Goal: Information Seeking & Learning: Learn about a topic

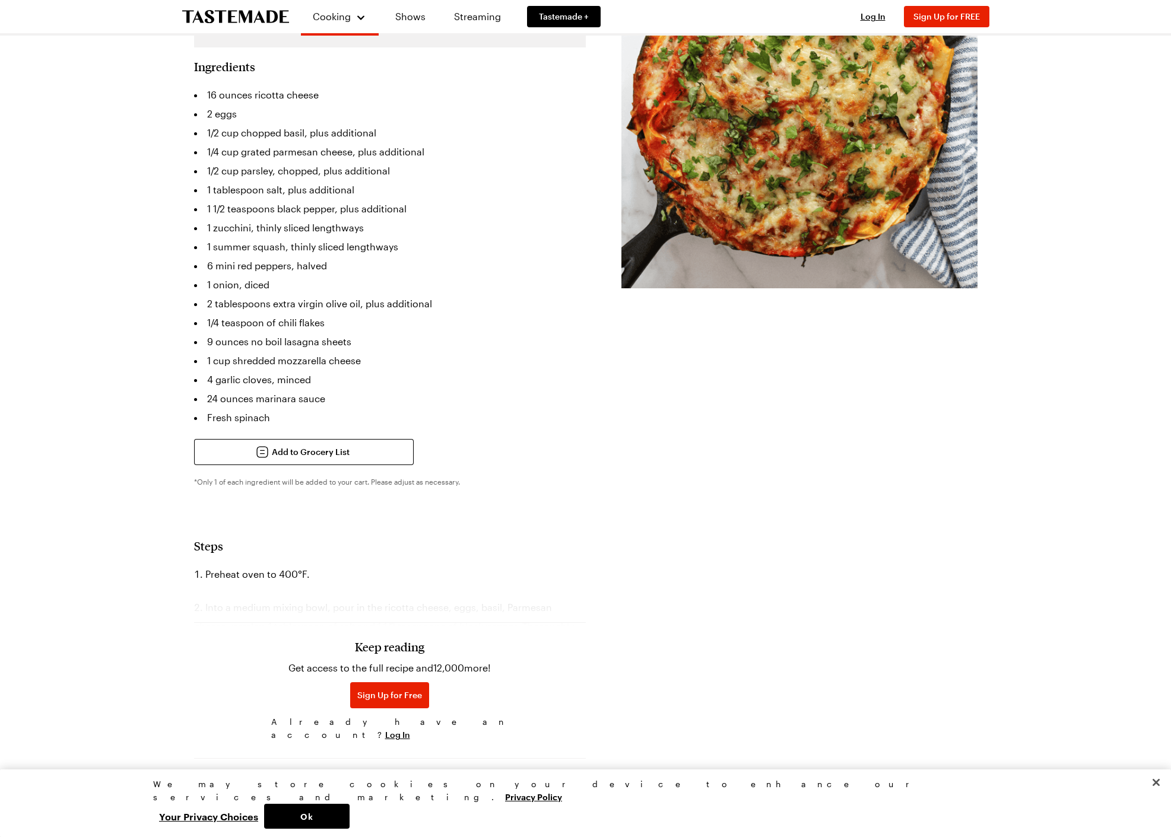
scroll to position [418, 0]
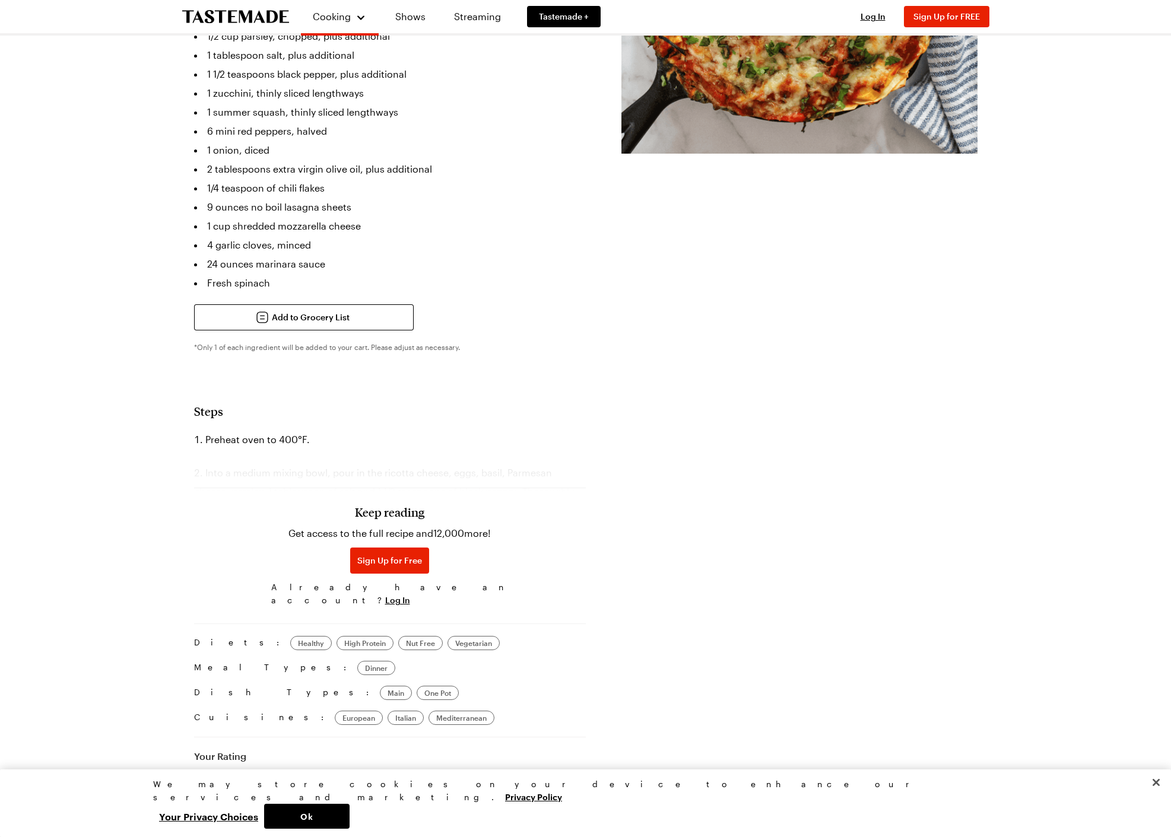
click at [556, 446] on div "Keep reading Get access to the full recipe and 12,000 more! Sign Up for Free Al…" at bounding box center [390, 529] width 392 height 166
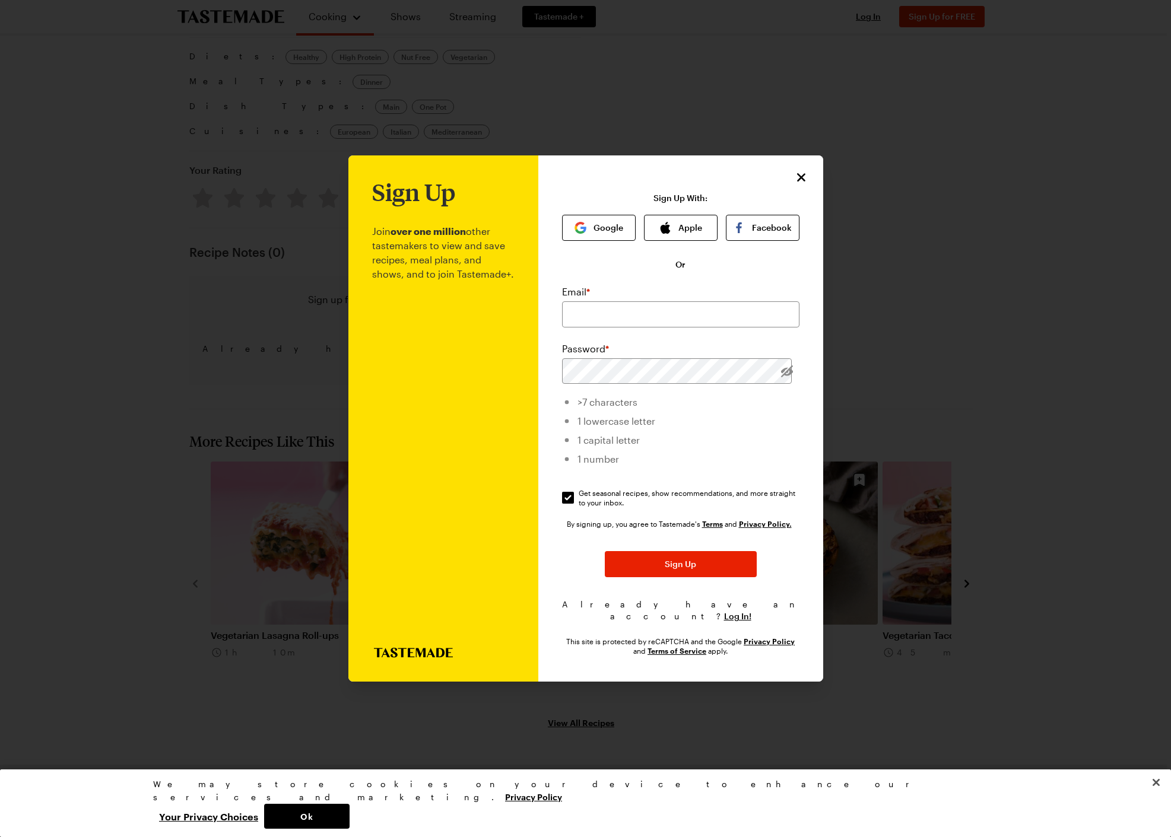
scroll to position [0, 0]
click at [798, 185] on icon "Close" at bounding box center [801, 177] width 14 height 14
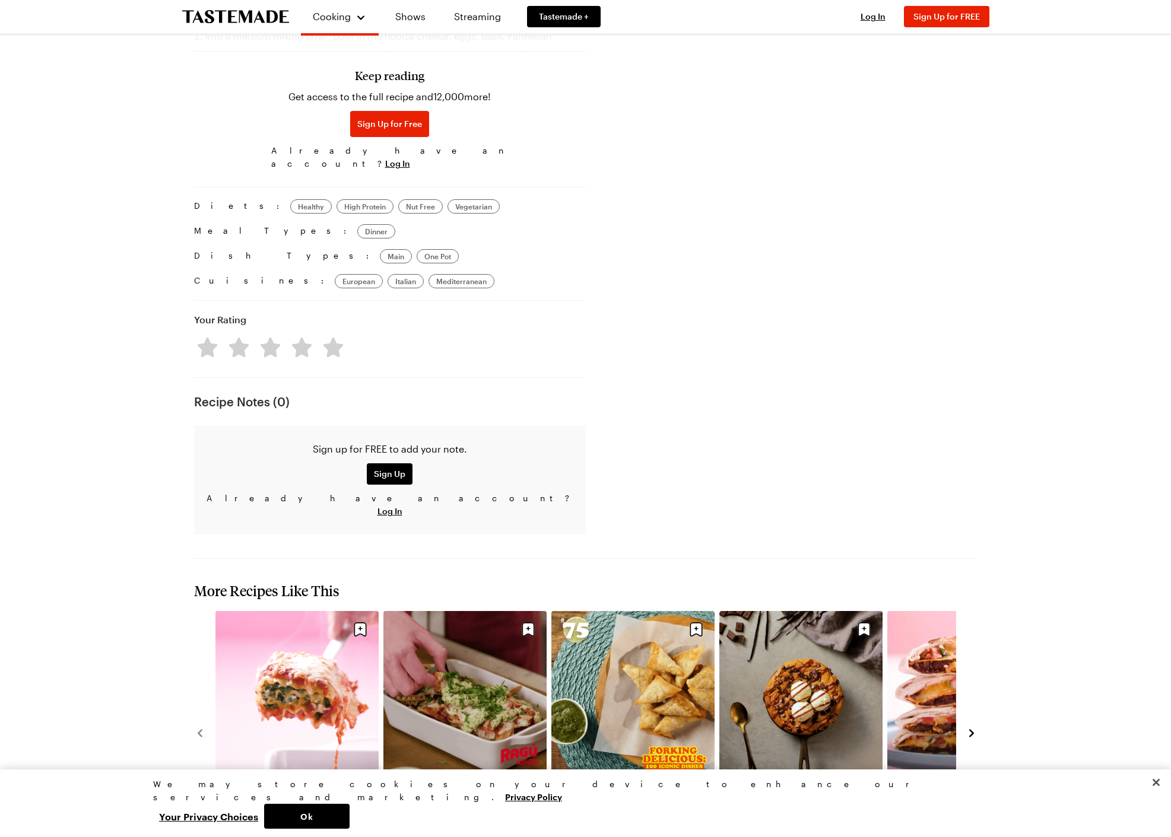
scroll to position [538, 0]
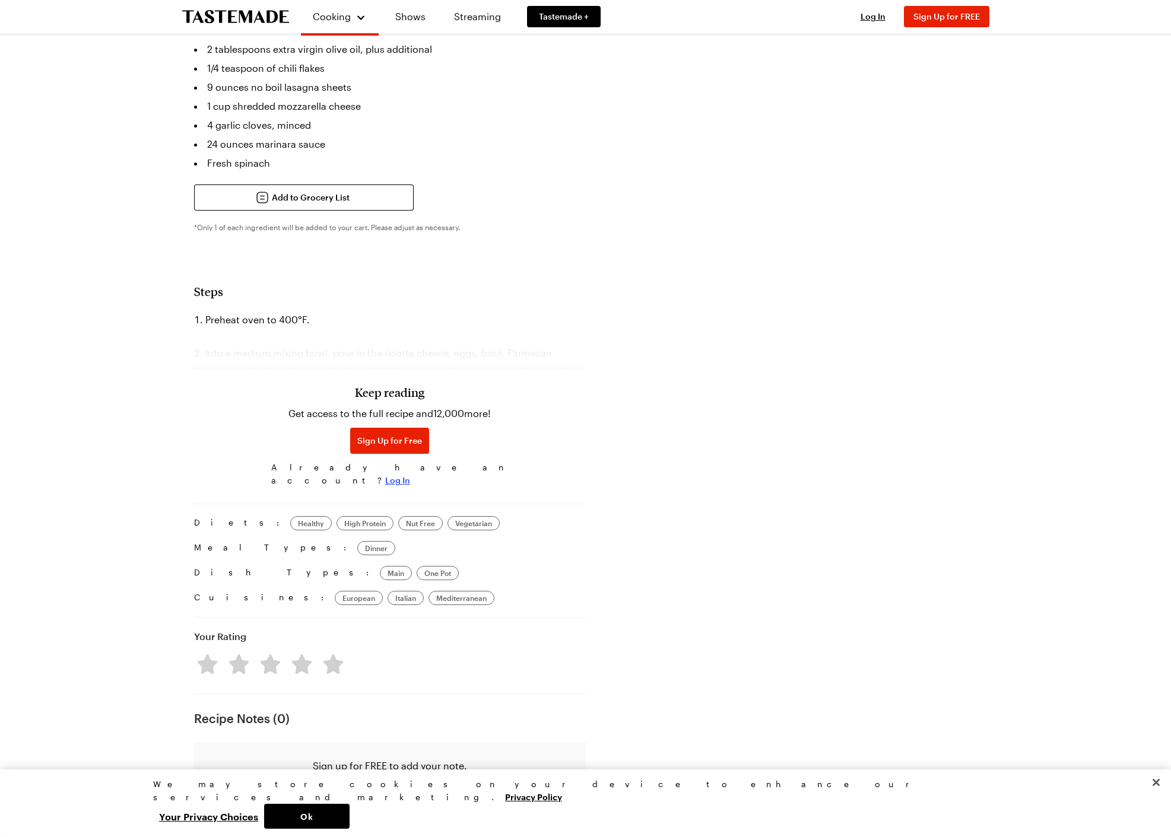
click at [410, 475] on span "Log In" at bounding box center [397, 481] width 25 height 12
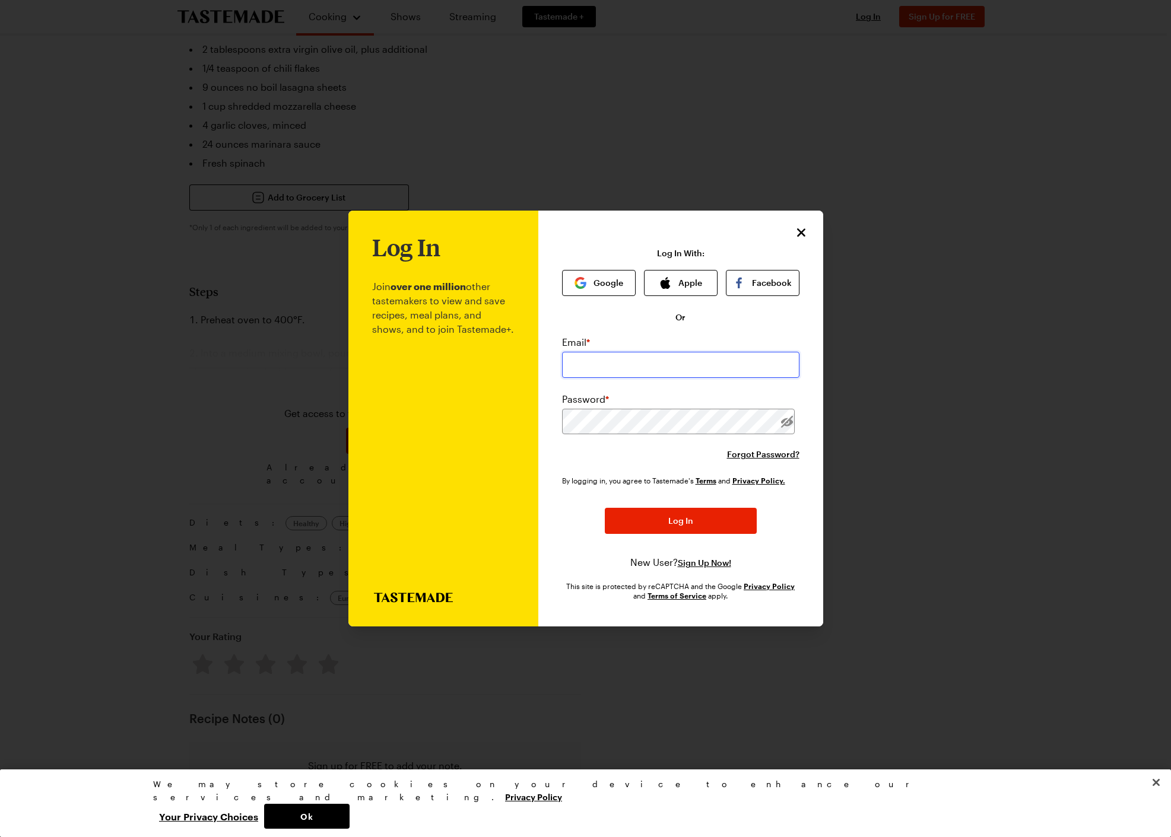
type input "[EMAIL_ADDRESS][DOMAIN_NAME]"
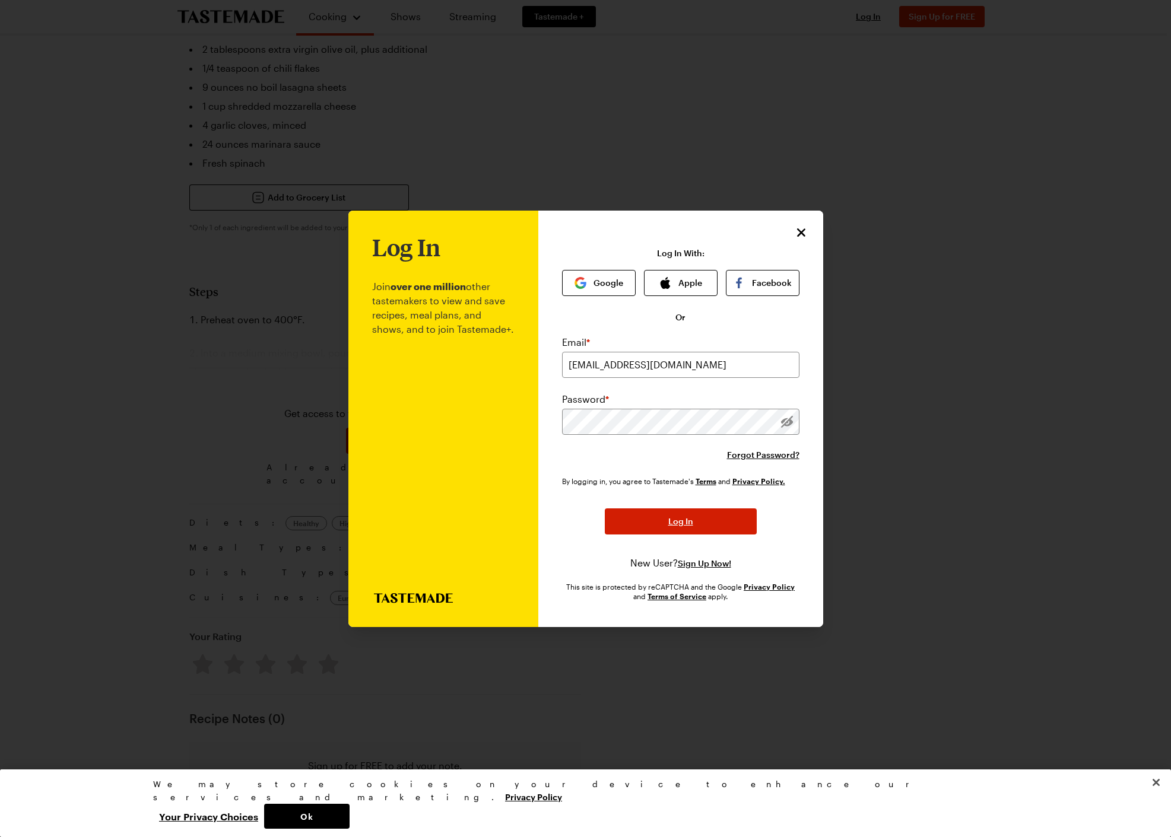
click at [680, 524] on span "Log In" at bounding box center [680, 522] width 25 height 12
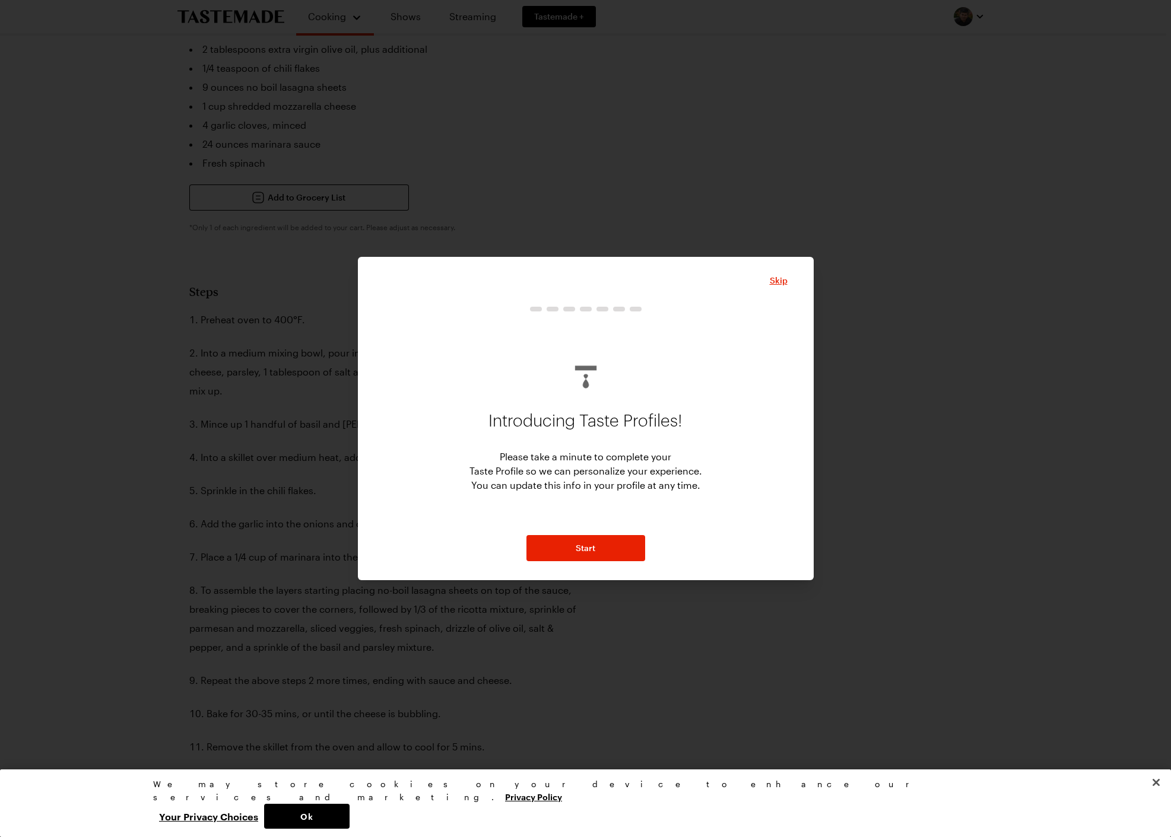
type textarea "x"
click at [769, 281] on span "Skip" at bounding box center [778, 281] width 18 height 12
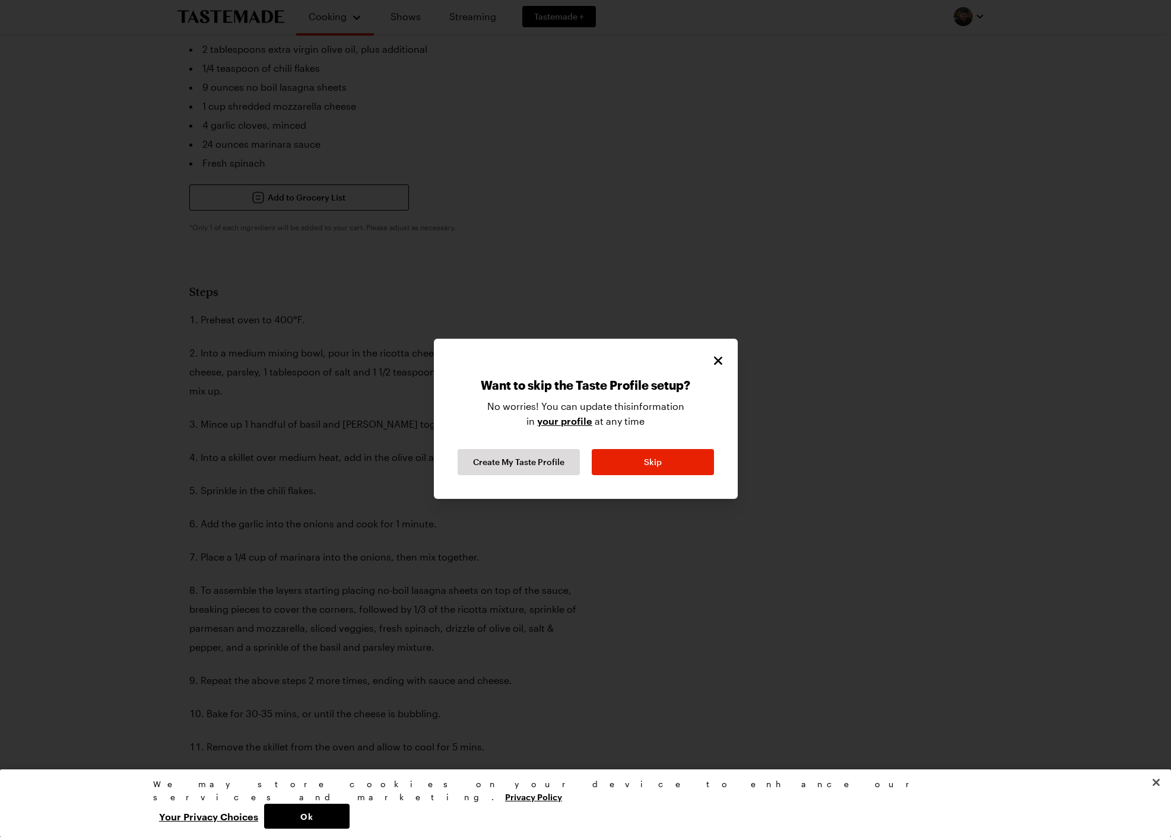
click at [716, 365] on icon "Close" at bounding box center [718, 361] width 14 height 14
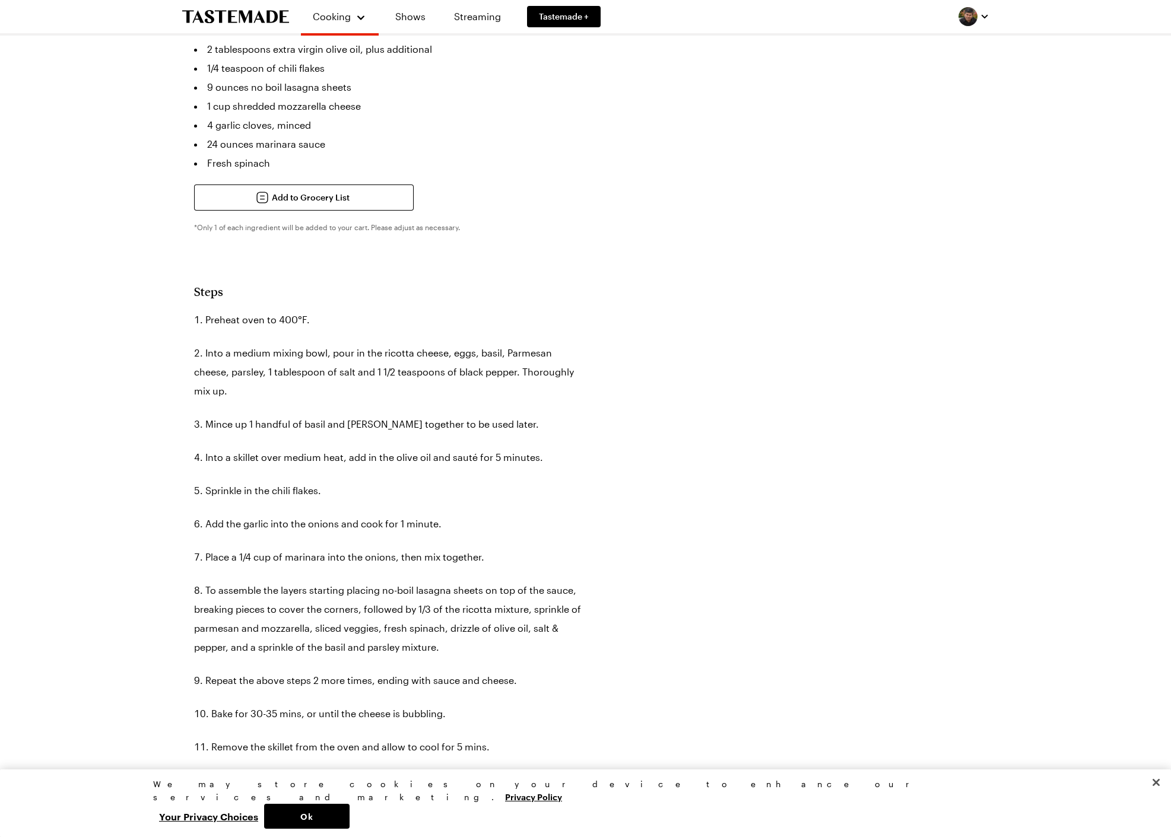
click at [825, 244] on div "Prep Time: 10 min Cook Time: 35 min Servings: 4 Scale Easy Units: Imperial Impe…" at bounding box center [585, 476] width 783 height 1596
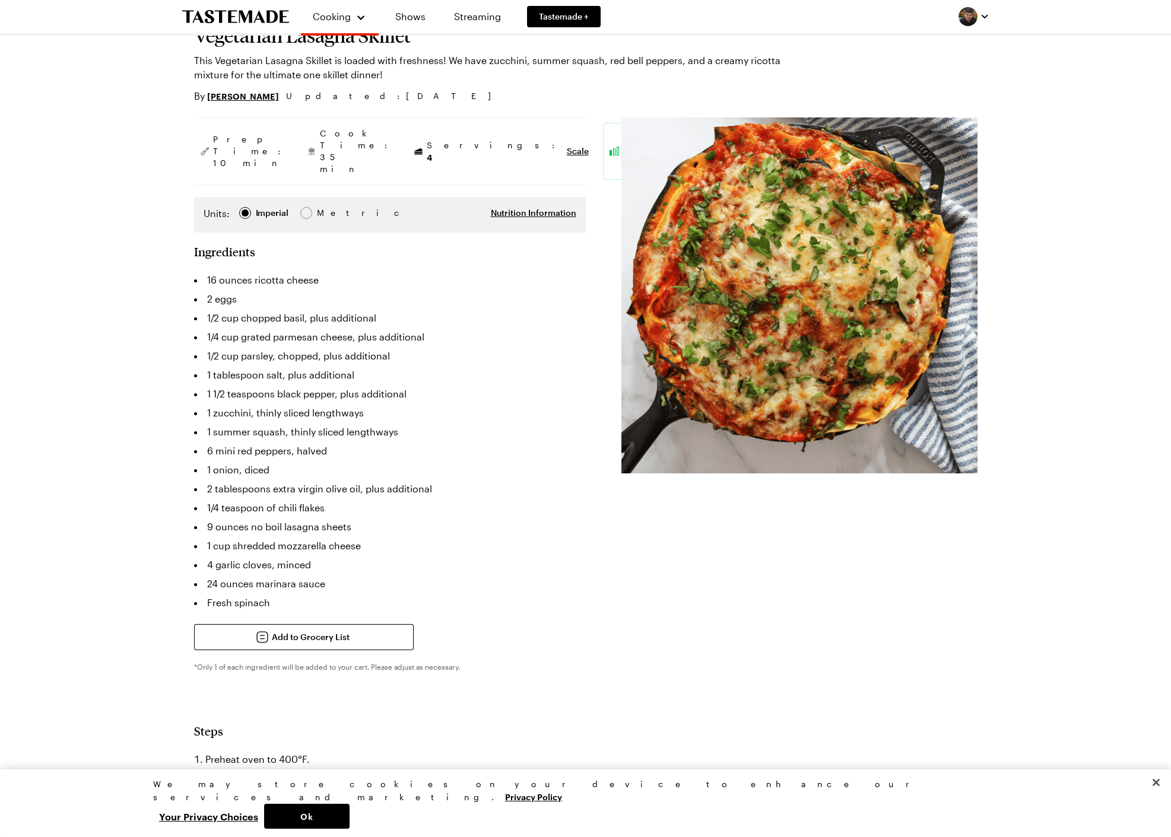
scroll to position [0, 0]
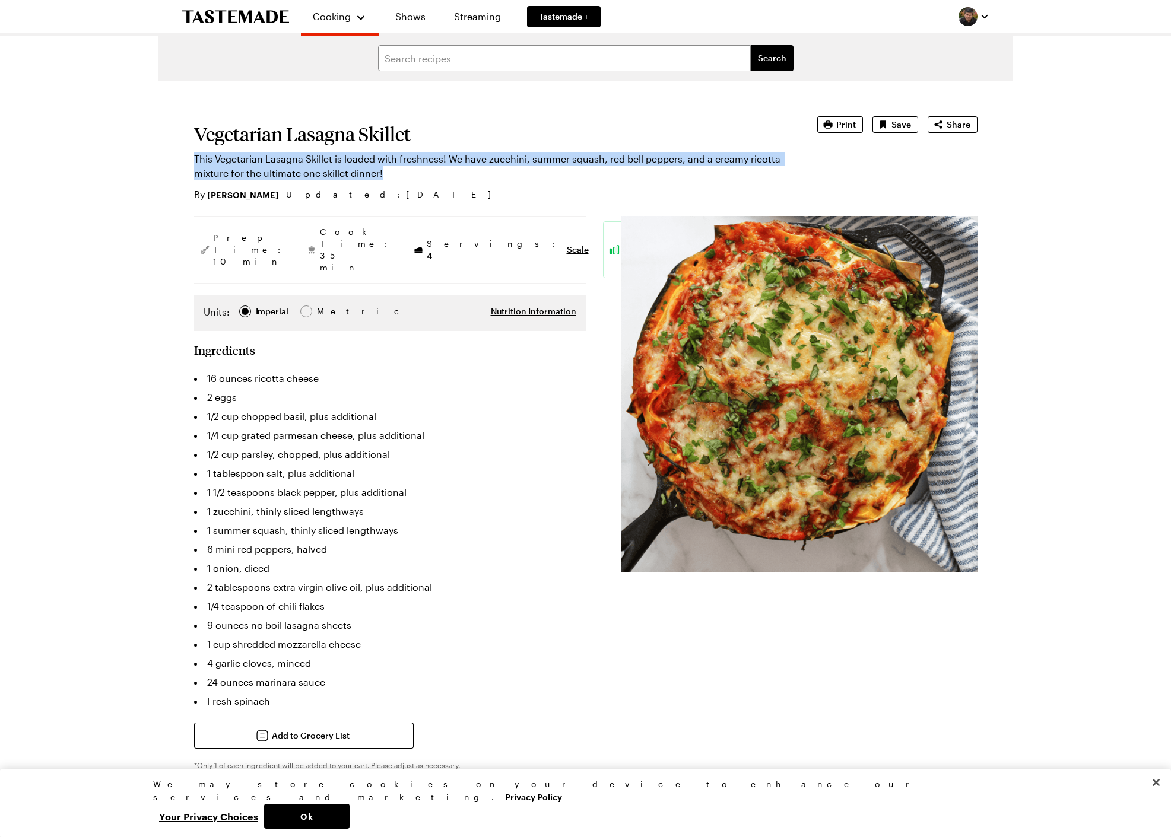
drag, startPoint x: 380, startPoint y: 171, endPoint x: 190, endPoint y: 160, distance: 190.1
click at [194, 160] on p "This Vegetarian Lasagna Skillet is loaded with freshness! We have zucchini, sum…" at bounding box center [489, 166] width 590 height 28
copy p "This Vegetarian Lasagna Skillet is loaded with freshness! We have zucchini, sum…"
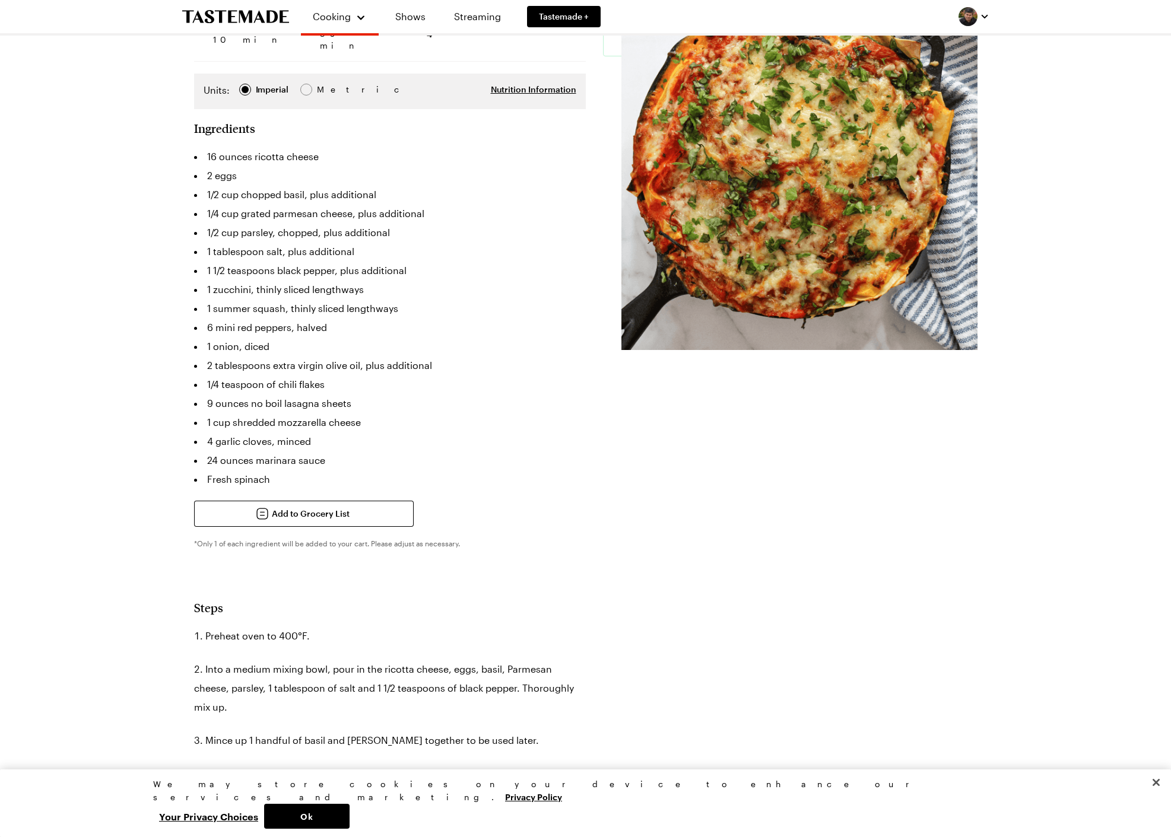
scroll to position [570, 0]
